Goal: Task Accomplishment & Management: Use online tool/utility

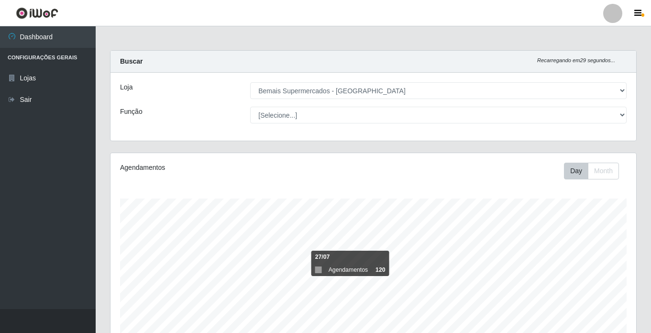
select select "250"
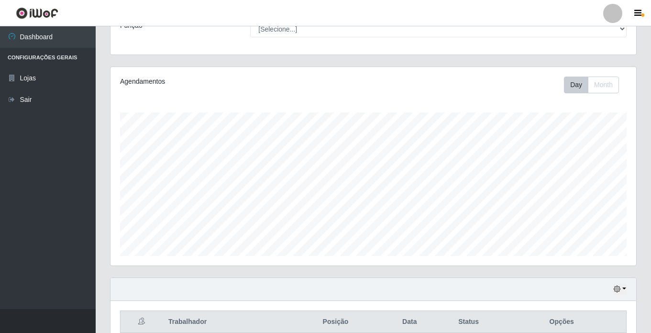
scroll to position [191, 0]
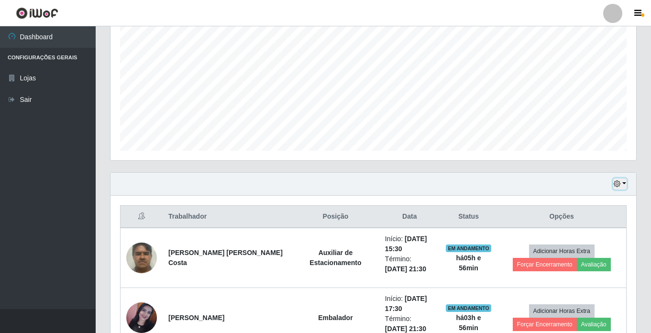
click at [618, 181] on icon "button" at bounding box center [617, 183] width 7 height 7
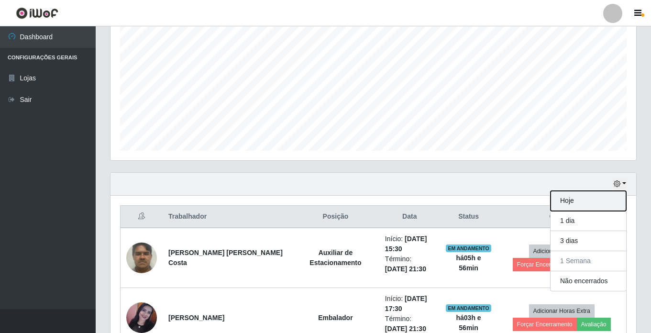
click at [590, 200] on button "Hoje" at bounding box center [588, 201] width 76 height 20
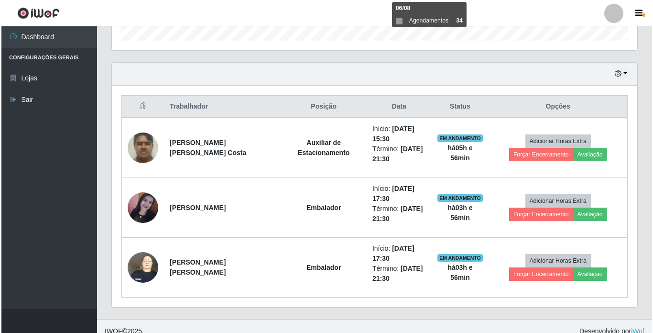
scroll to position [311, 0]
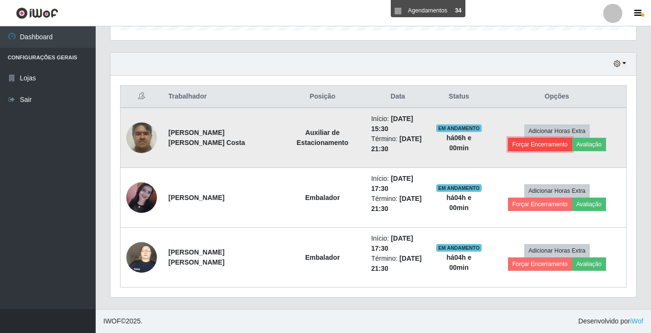
click at [572, 138] on button "Forçar Encerramento" at bounding box center [540, 144] width 64 height 13
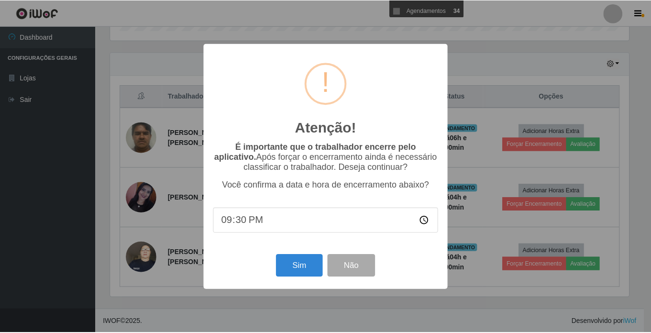
scroll to position [198, 521]
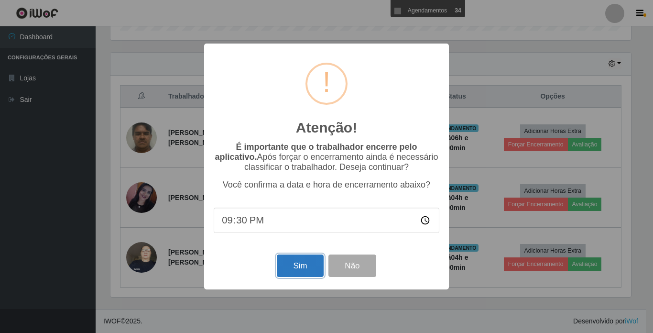
click at [293, 267] on button "Sim" at bounding box center [300, 265] width 46 height 22
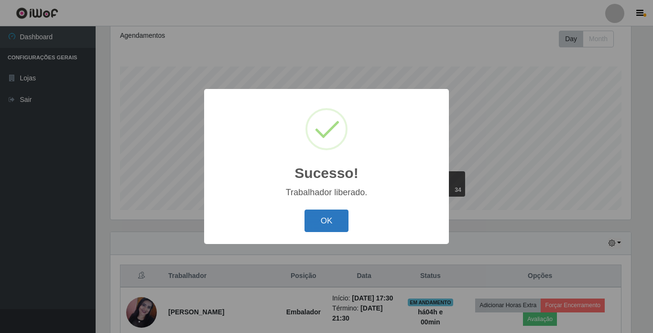
click at [323, 224] on button "OK" at bounding box center [327, 220] width 44 height 22
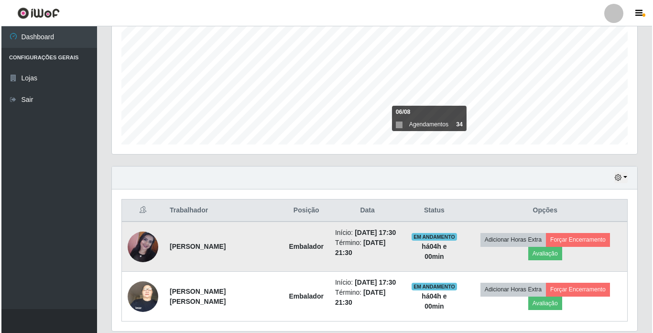
scroll to position [228, 0]
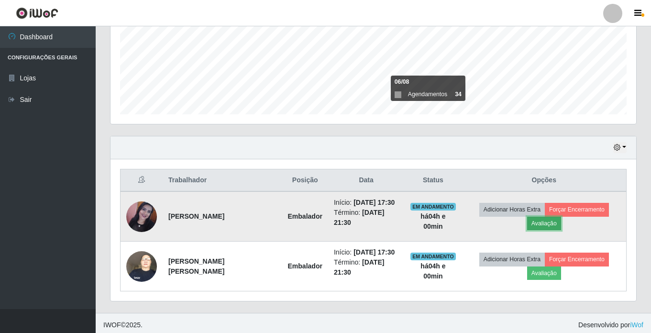
click at [555, 222] on button "Avaliação" at bounding box center [544, 223] width 34 height 13
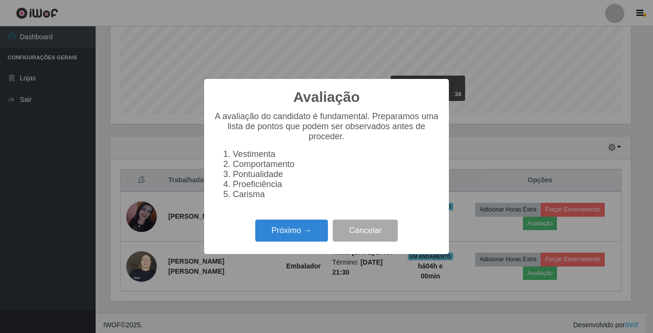
scroll to position [198, 521]
click at [302, 234] on button "Próximo →" at bounding box center [291, 231] width 73 height 22
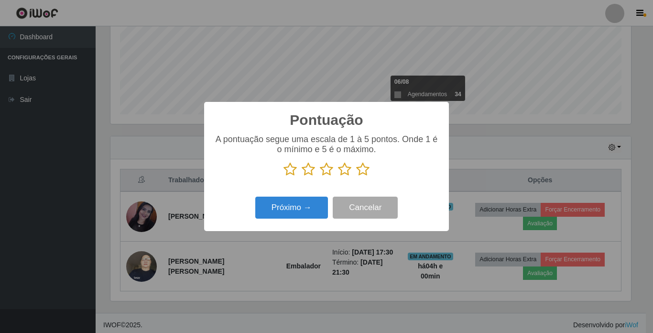
click at [292, 170] on icon at bounding box center [290, 169] width 13 height 14
click at [284, 176] on input "radio" at bounding box center [284, 176] width 0 height 0
click at [306, 173] on icon at bounding box center [308, 169] width 13 height 14
click at [302, 176] on input "radio" at bounding box center [302, 176] width 0 height 0
click at [300, 202] on button "Próximo →" at bounding box center [291, 208] width 73 height 22
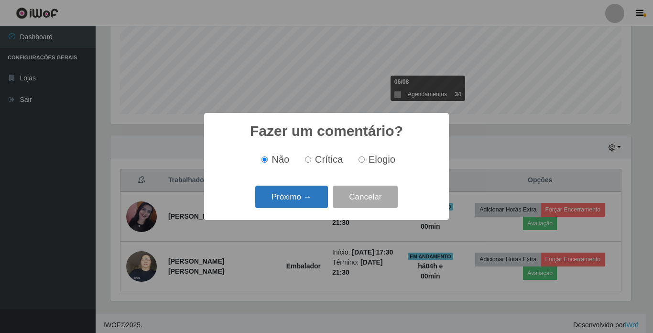
click at [294, 196] on button "Próximo →" at bounding box center [291, 197] width 73 height 22
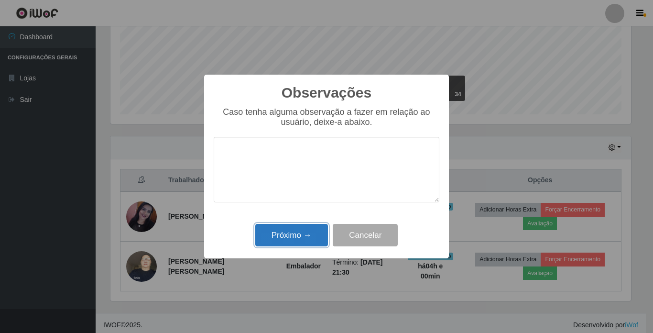
click at [285, 232] on button "Próximo →" at bounding box center [291, 235] width 73 height 22
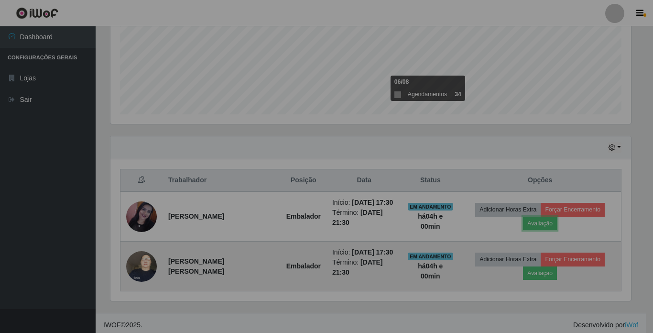
scroll to position [198, 526]
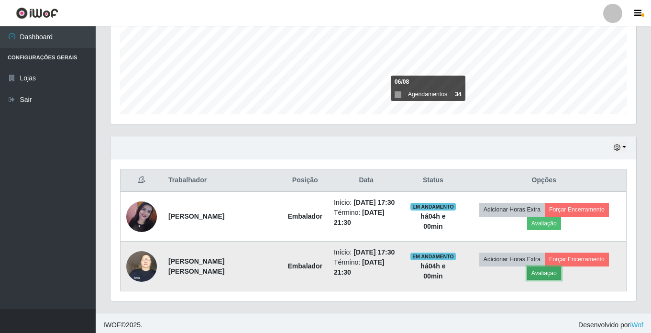
click at [551, 269] on button "Avaliação" at bounding box center [544, 272] width 34 height 13
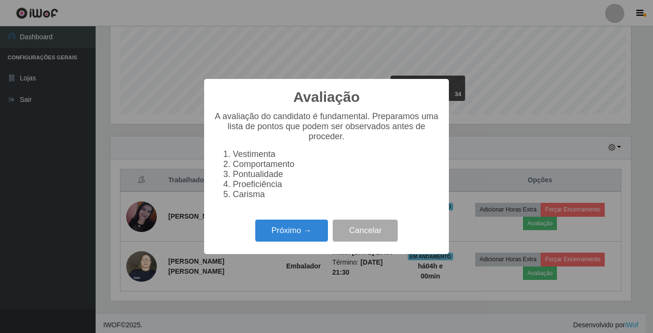
scroll to position [198, 521]
click at [294, 232] on button "Próximo →" at bounding box center [291, 231] width 73 height 22
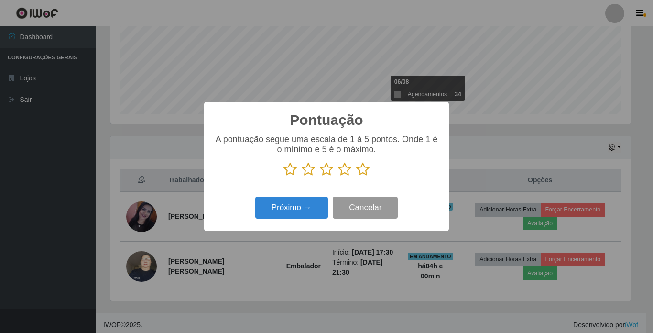
scroll to position [478040, 477718]
click at [364, 170] on icon at bounding box center [362, 169] width 13 height 14
click at [356, 176] on input "radio" at bounding box center [356, 176] width 0 height 0
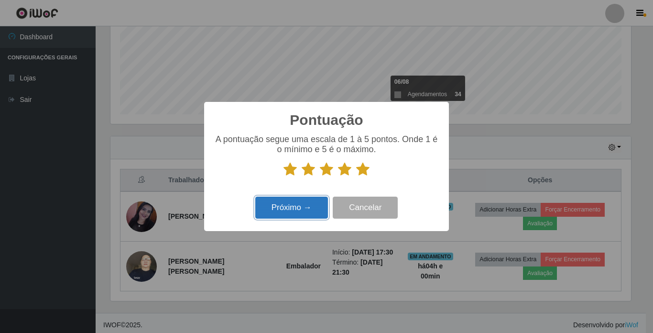
click at [309, 204] on button "Próximo →" at bounding box center [291, 208] width 73 height 22
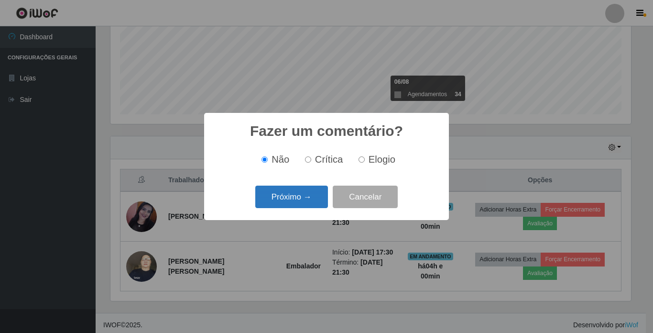
click at [302, 198] on button "Próximo →" at bounding box center [291, 197] width 73 height 22
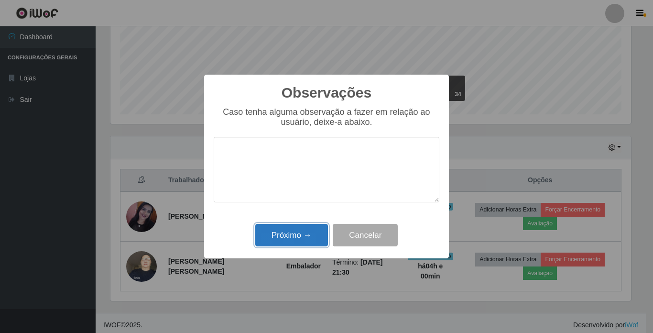
click at [286, 236] on button "Próximo →" at bounding box center [291, 235] width 73 height 22
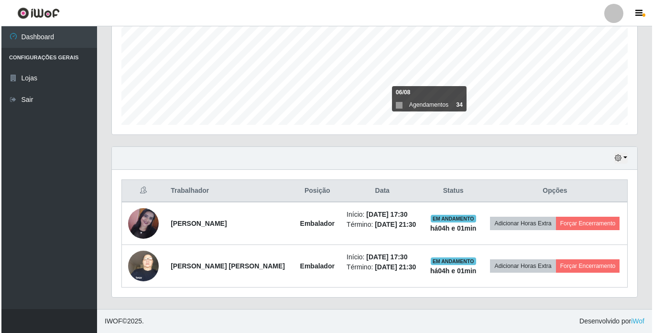
scroll to position [217, 0]
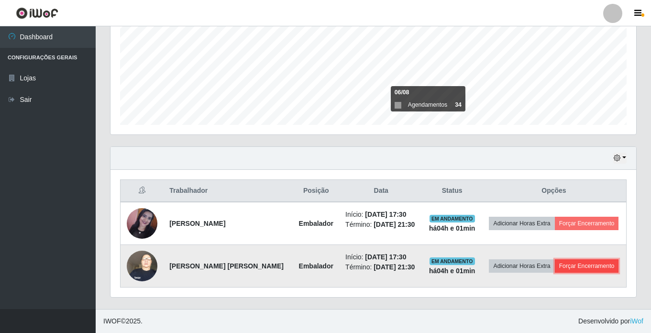
click at [576, 260] on button "Forçar Encerramento" at bounding box center [587, 265] width 64 height 13
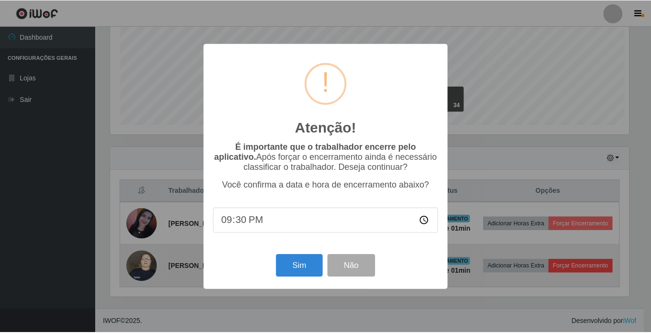
scroll to position [198, 521]
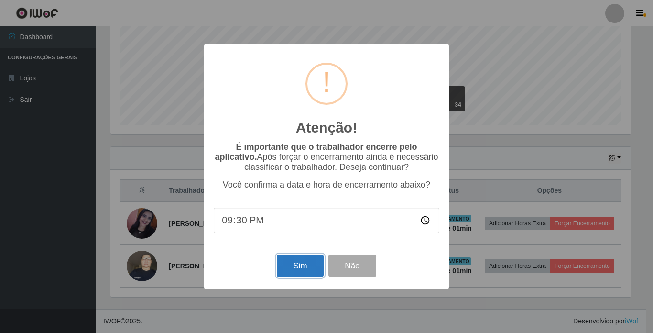
click at [302, 269] on button "Sim" at bounding box center [300, 265] width 46 height 22
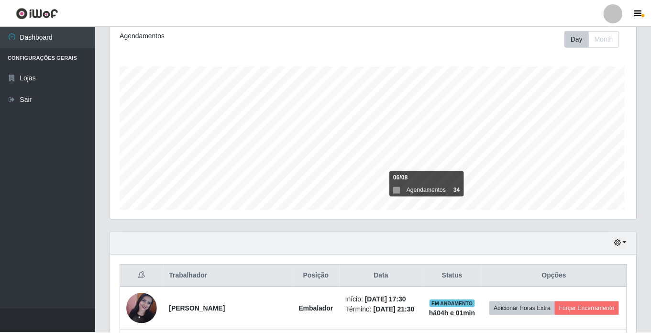
scroll to position [0, 0]
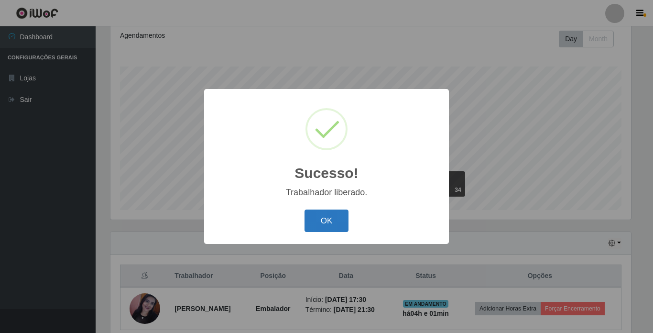
click at [325, 215] on button "OK" at bounding box center [327, 220] width 44 height 22
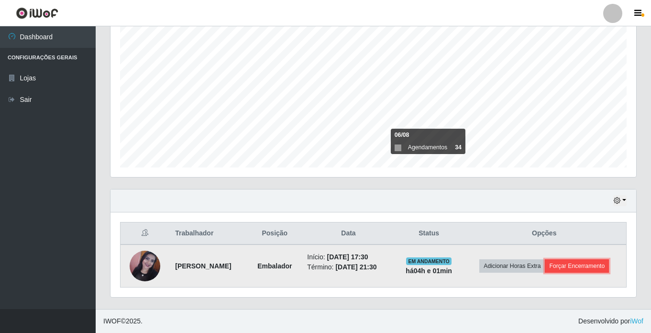
click at [580, 269] on button "Forçar Encerramento" at bounding box center [577, 265] width 64 height 13
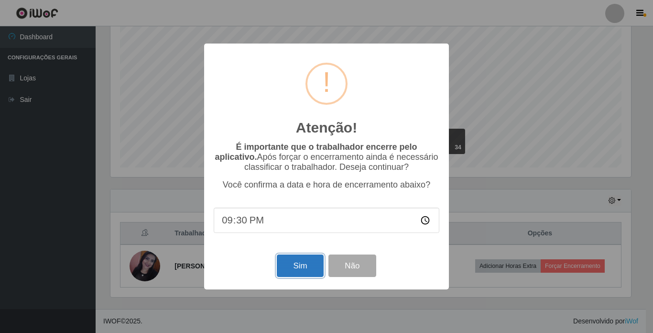
click at [305, 269] on button "Sim" at bounding box center [300, 265] width 46 height 22
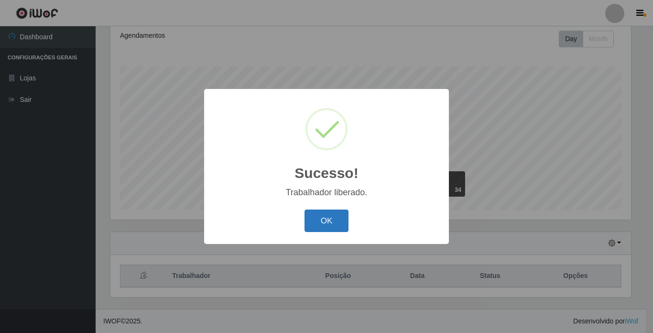
click at [337, 219] on button "OK" at bounding box center [327, 220] width 44 height 22
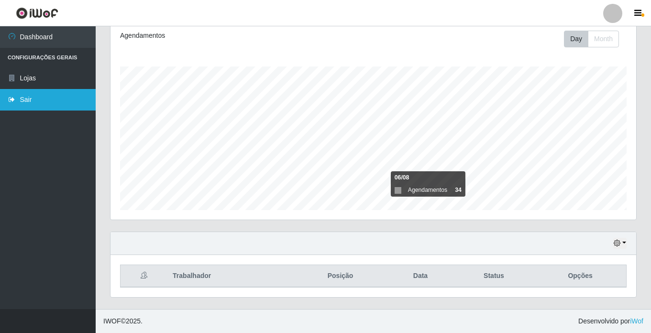
click at [56, 95] on link "Sair" at bounding box center [48, 100] width 96 height 22
